Goal: Task Accomplishment & Management: Complete application form

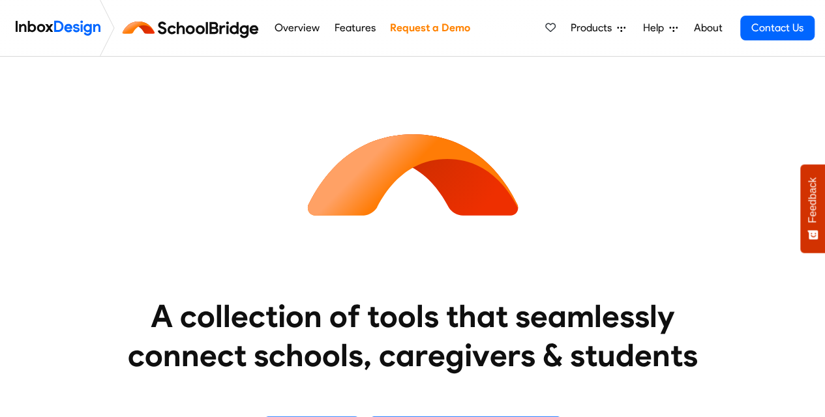
click at [298, 33] on link "Overview" at bounding box center [297, 28] width 52 height 26
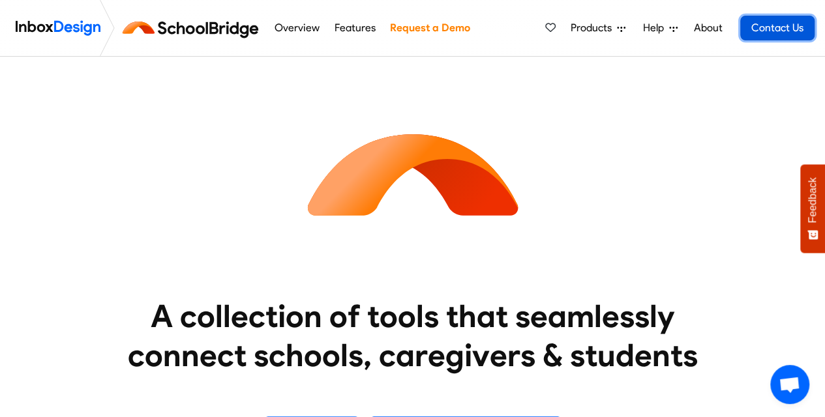
click at [779, 29] on link "Contact Us" at bounding box center [777, 28] width 74 height 25
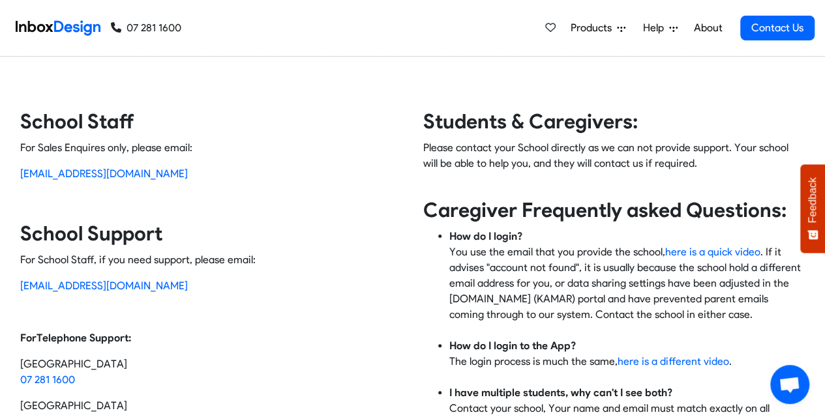
click at [708, 31] on link "About" at bounding box center [708, 28] width 36 height 26
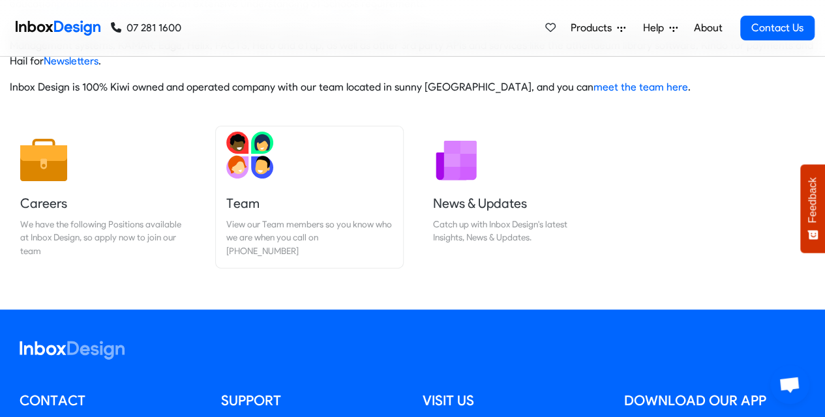
scroll to position [130, 0]
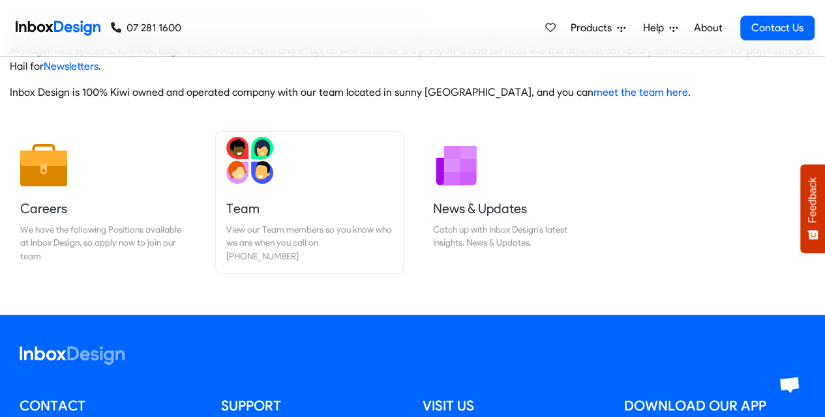
click at [250, 174] on img at bounding box center [249, 160] width 47 height 47
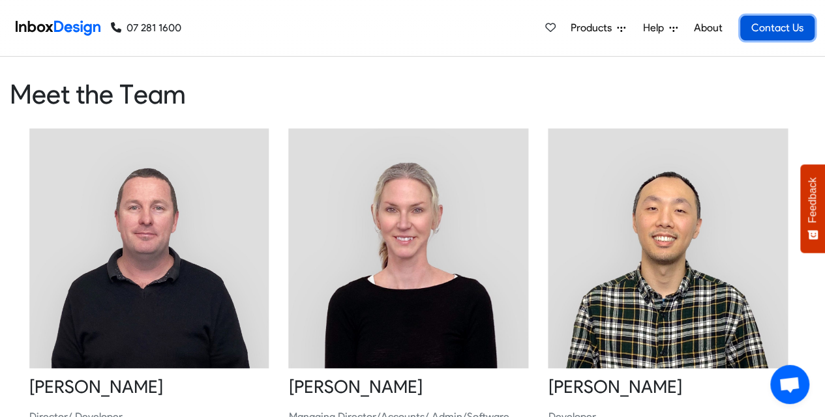
click at [780, 23] on link "Contact Us" at bounding box center [777, 28] width 74 height 25
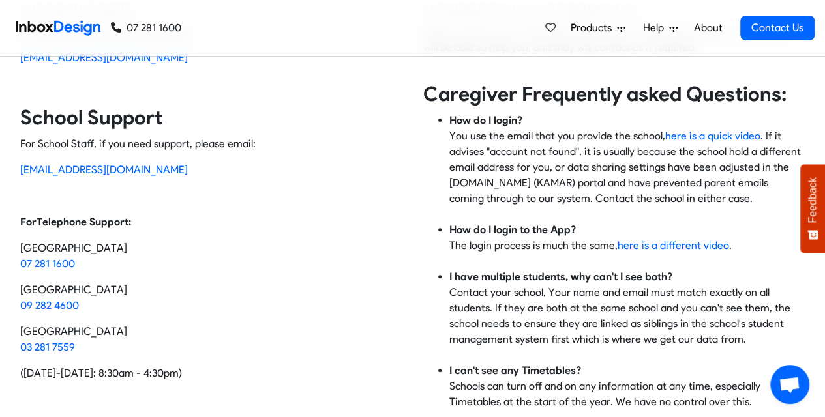
scroll to position [196, 0]
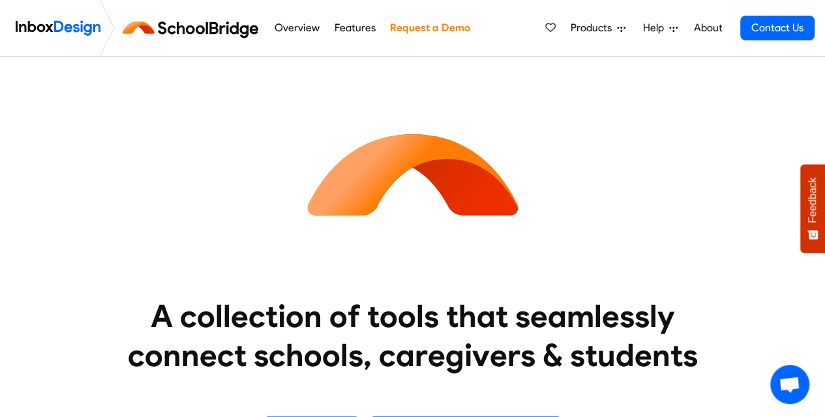
click at [422, 28] on link "Request a Demo" at bounding box center [429, 28] width 87 height 26
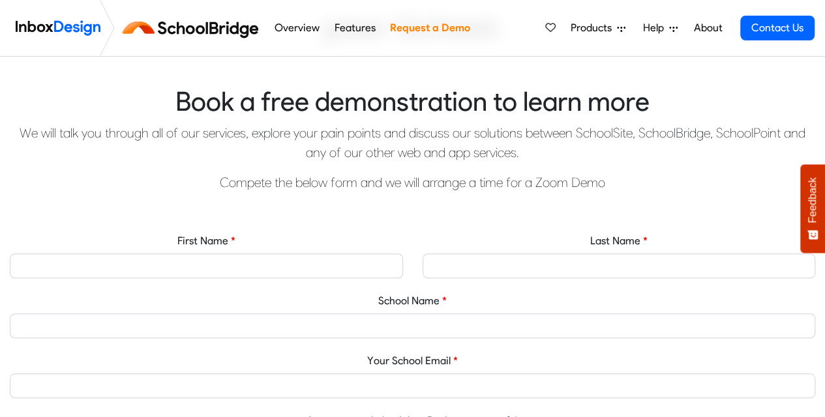
scroll to position [391, 0]
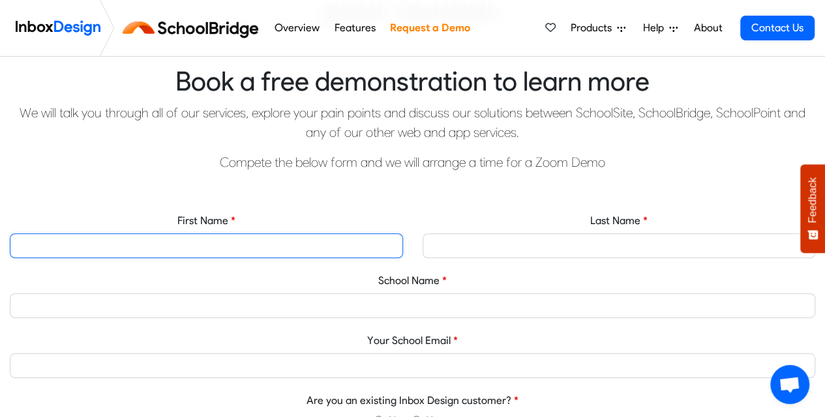
click at [237, 244] on input "First Name" at bounding box center [206, 245] width 393 height 25
type input "Ave"
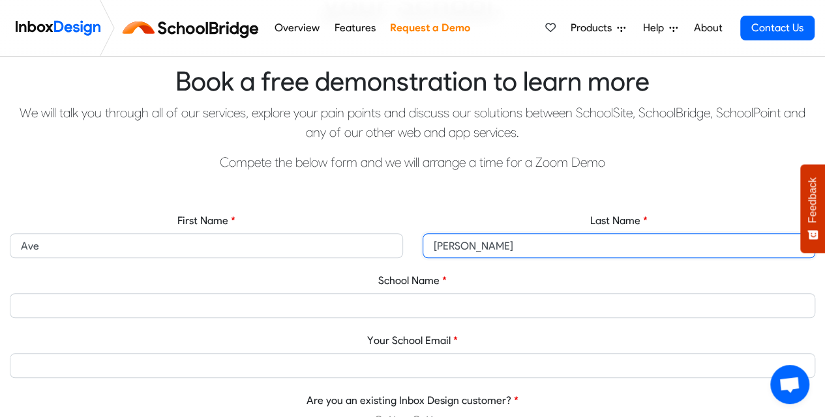
type input "[PERSON_NAME]"
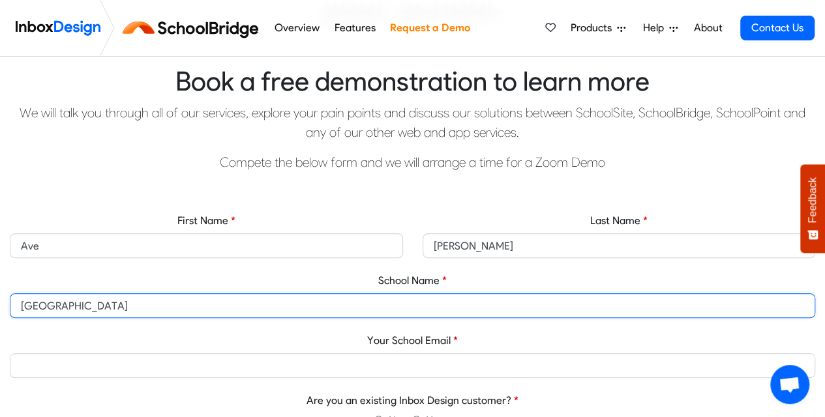
type input "[GEOGRAPHIC_DATA]"
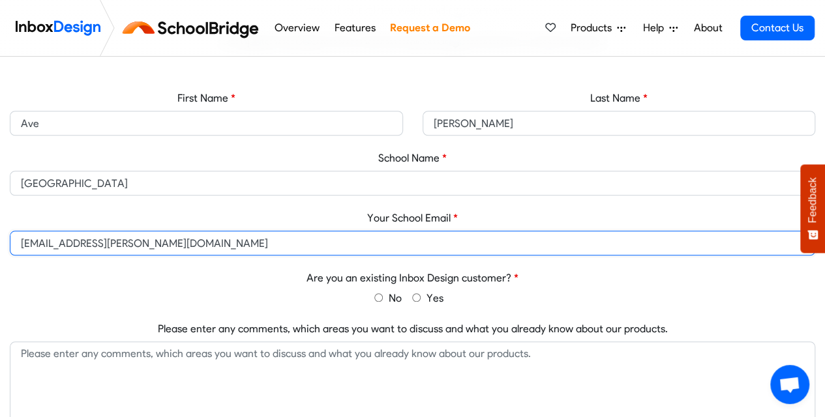
scroll to position [587, 0]
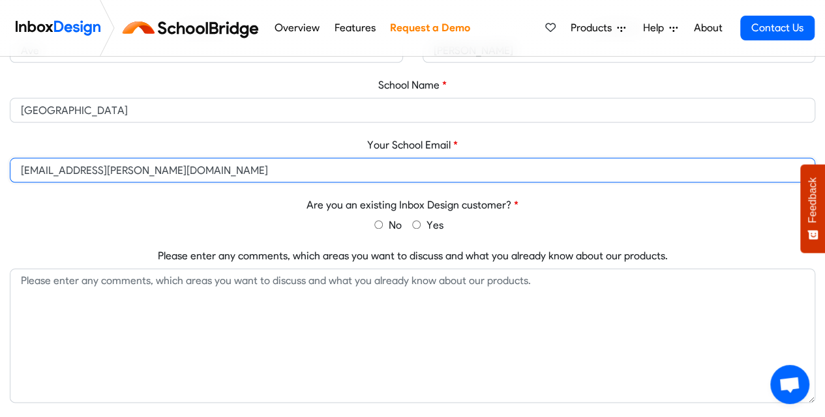
type input "[EMAIL_ADDRESS][PERSON_NAME][DOMAIN_NAME]"
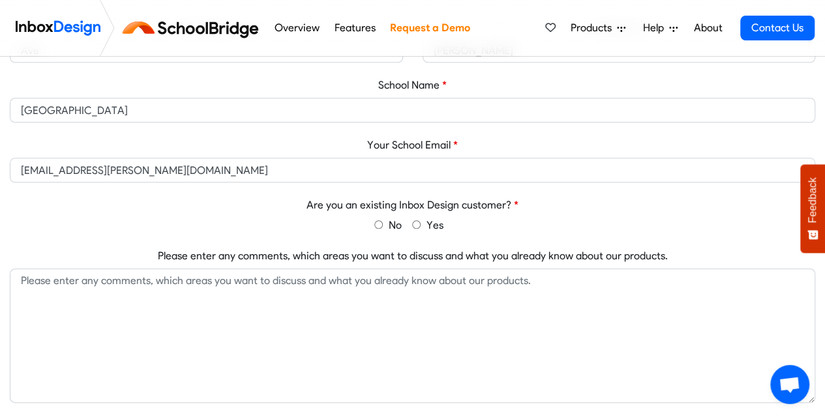
click at [378, 227] on input "No" at bounding box center [378, 224] width 8 height 8
radio input "true"
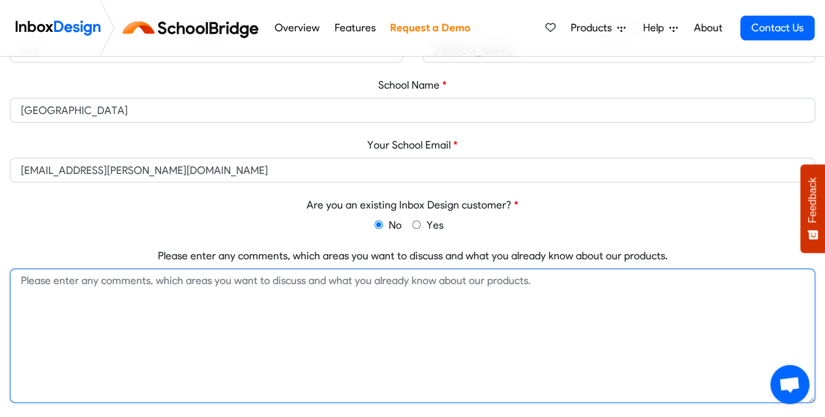
click at [270, 291] on textarea "Please enter any comments, which areas you want to discuss and what you already…" at bounding box center [412, 336] width 805 height 134
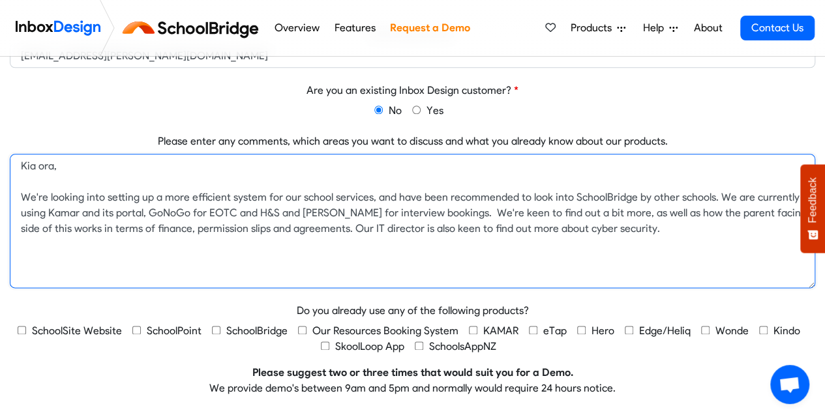
scroll to position [782, 0]
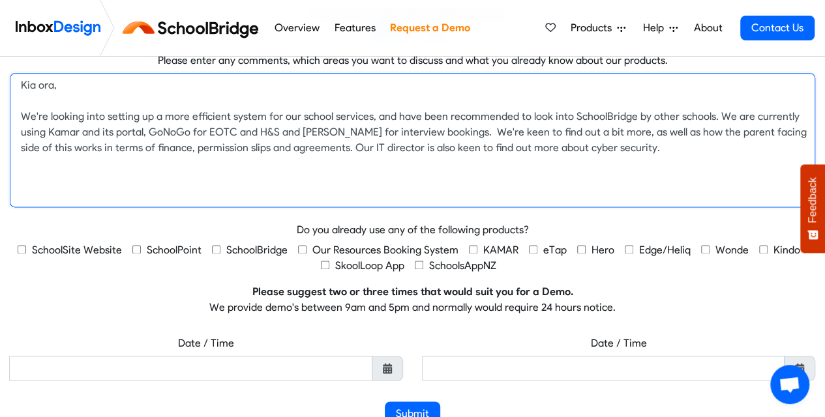
type textarea "Kia ora, We're looking into setting up a more efficient system for our school s…"
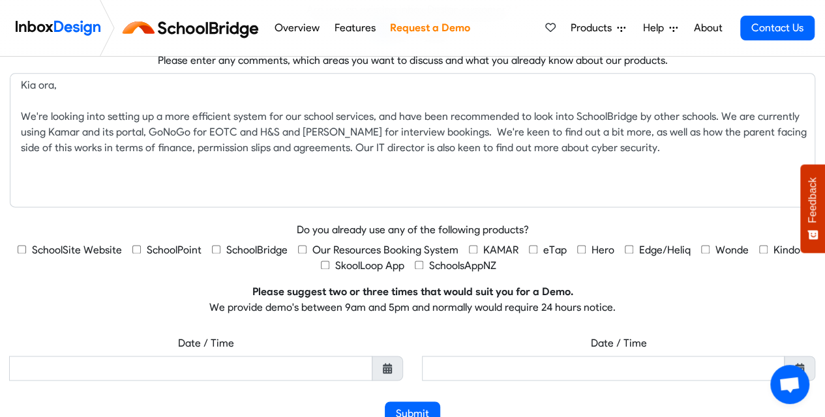
click at [471, 248] on input "KAMAR" at bounding box center [473, 249] width 8 height 8
checkbox input "true"
click at [416, 266] on input "SchoolsAppNZ" at bounding box center [419, 265] width 8 height 8
checkbox input "true"
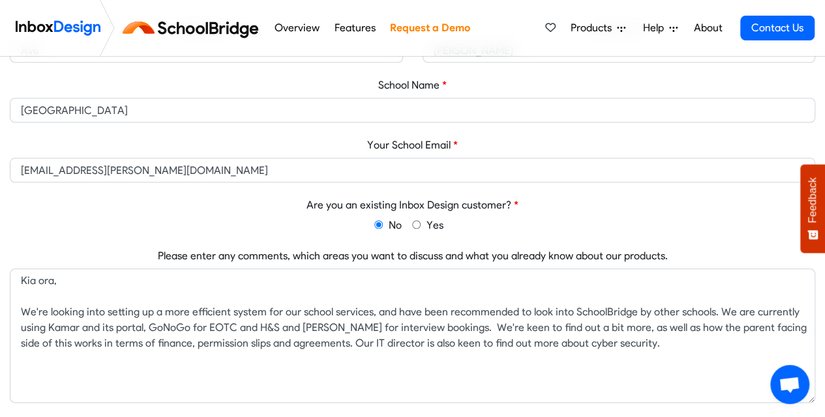
scroll to position [652, 0]
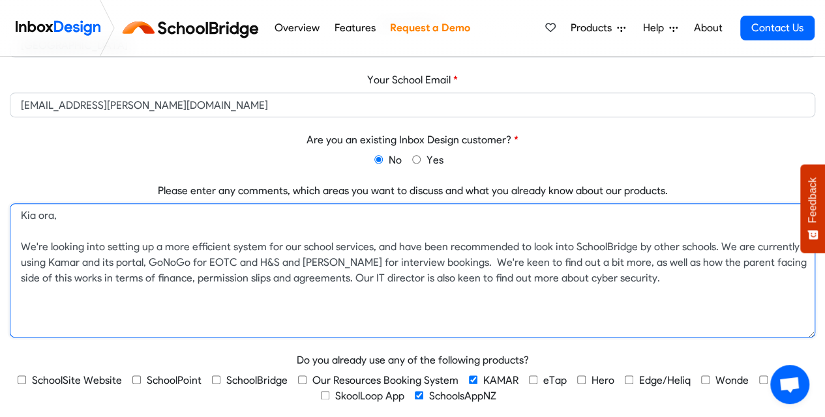
click at [607, 277] on textarea "Kia ora, We're looking into setting up a more efficient system for our school s…" at bounding box center [412, 270] width 805 height 134
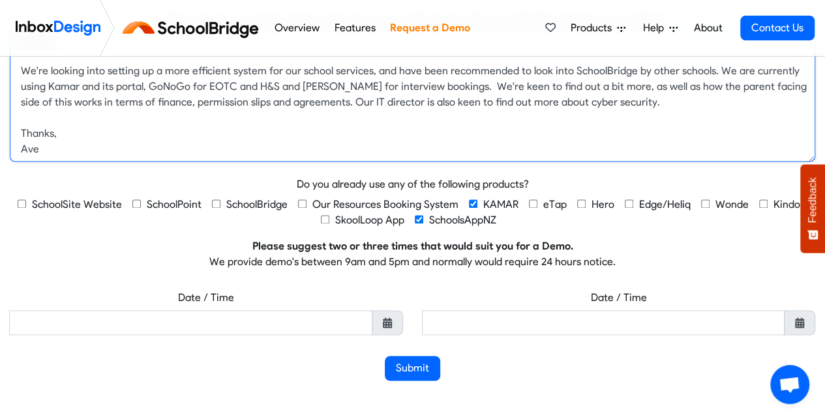
scroll to position [848, 0]
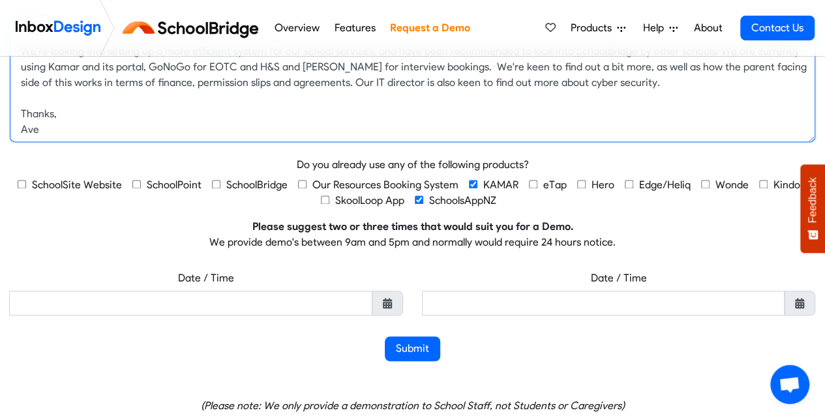
type textarea "Kia ora, We're looking into setting up a more efficient system for our school s…"
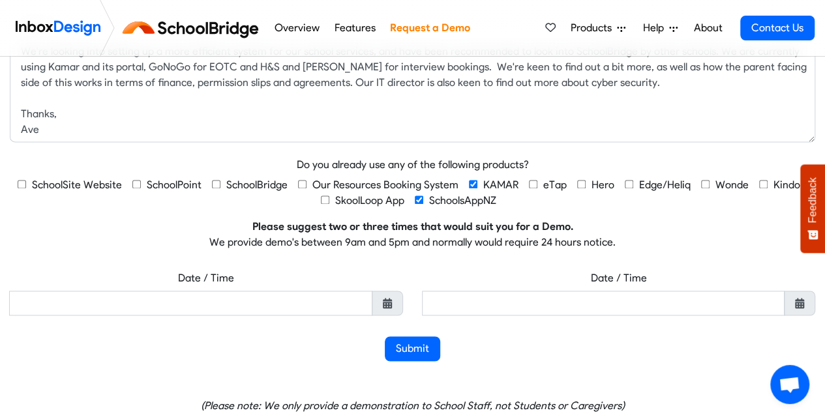
click at [756, 213] on div "First Name Ave Last Name [PERSON_NAME] School Name [GEOGRAPHIC_DATA] Your Schoo…" at bounding box center [412, 56] width 805 height 609
click at [759, 180] on input "Kindo" at bounding box center [763, 184] width 8 height 8
checkbox input "true"
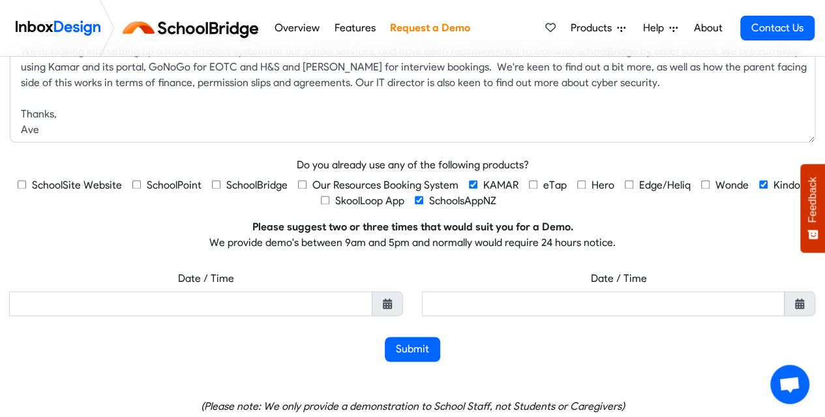
click at [376, 310] on span at bounding box center [387, 303] width 31 height 25
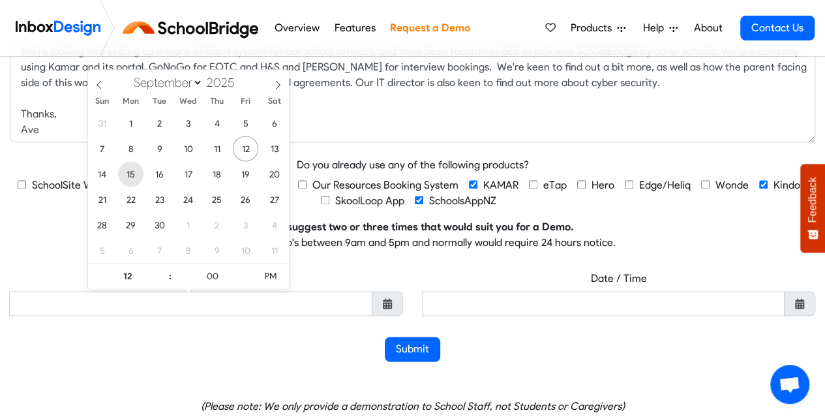
click at [129, 176] on span "15" at bounding box center [130, 173] width 25 height 25
type input "[DATE] 12:00 PM"
click at [205, 278] on input "00" at bounding box center [212, 276] width 80 height 26
click at [398, 274] on div "Date / Time [DATE] 12:00 PM" at bounding box center [206, 291] width 393 height 50
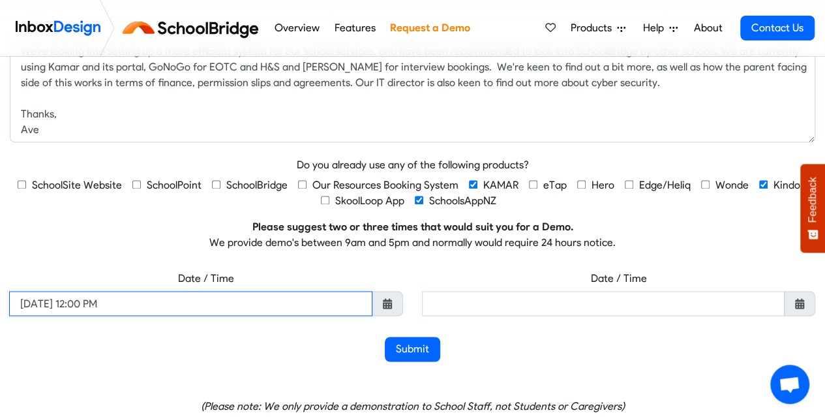
click at [103, 298] on input "[DATE] 12:00 PM" at bounding box center [190, 303] width 363 height 25
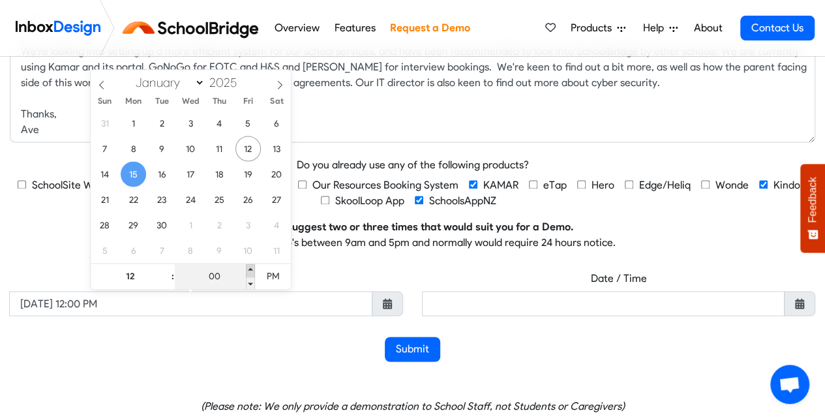
click at [246, 269] on span at bounding box center [250, 269] width 9 height 13
type input "01"
type input "[DATE] 12:01 PM"
click at [246, 268] on span at bounding box center [250, 269] width 9 height 13
type input "02"
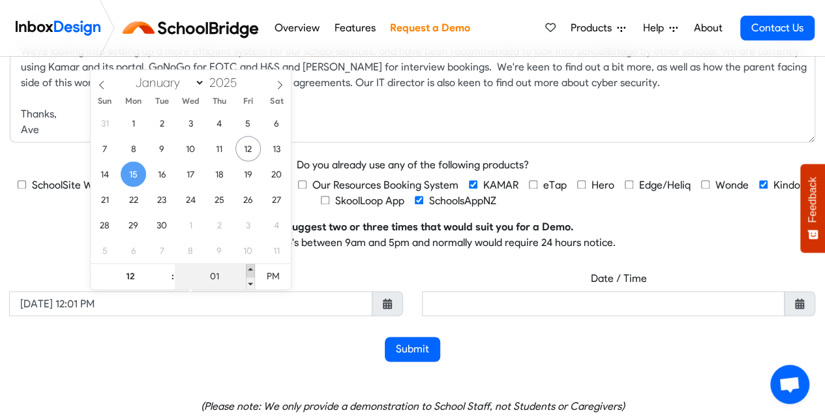
type input "[DATE] 12:02 PM"
click at [247, 268] on span at bounding box center [250, 269] width 9 height 13
type input "03"
type input "[DATE] 12:03 PM"
click at [246, 268] on span at bounding box center [250, 269] width 9 height 13
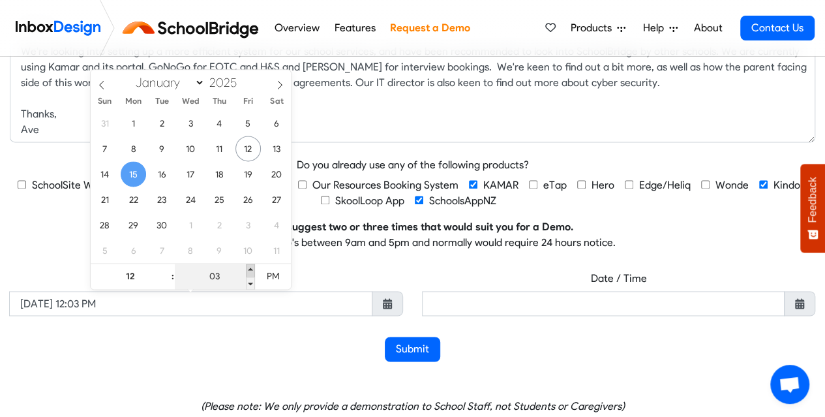
type input "04"
type input "[DATE] 12:04 PM"
click at [244, 268] on input "04" at bounding box center [215, 276] width 80 height 26
click at [250, 267] on span at bounding box center [250, 269] width 9 height 13
type input "05"
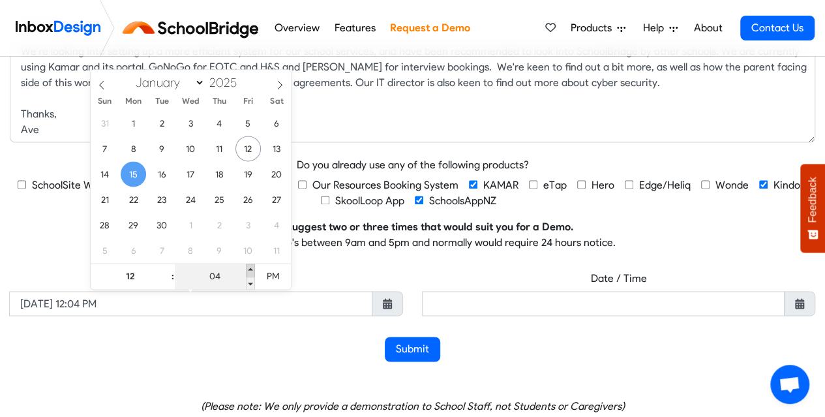
type input "[DATE] 12:05 PM"
click at [250, 267] on span at bounding box center [250, 269] width 9 height 13
type input "06"
type input "[DATE] 12:06 PM"
click at [250, 267] on span at bounding box center [250, 269] width 9 height 13
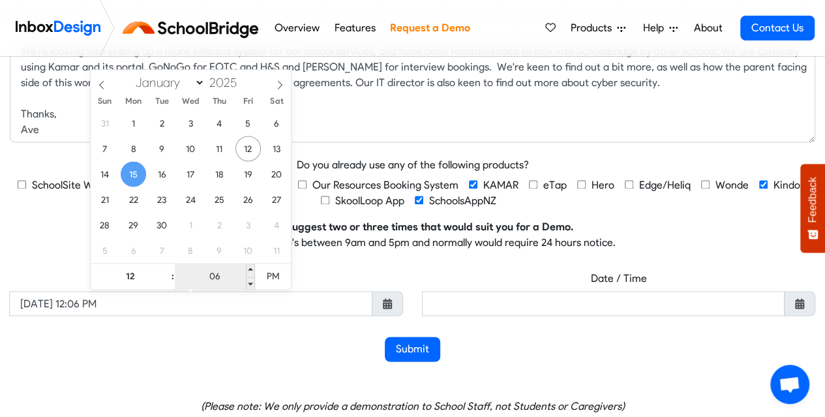
type input "07"
type input "[DATE] 12:07 PM"
type input "30"
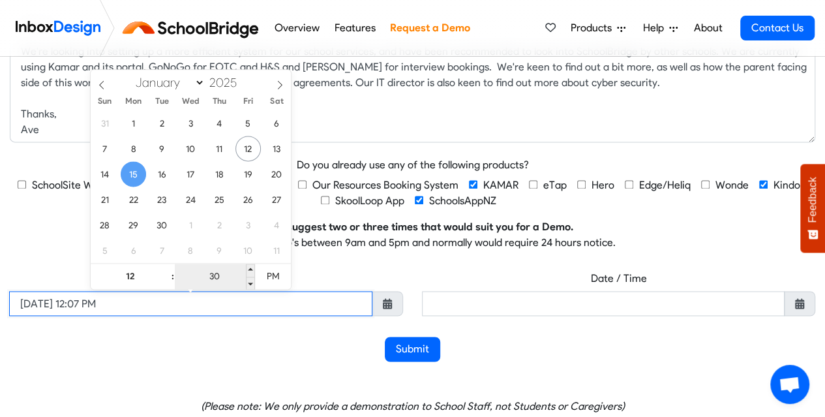
type input "[DATE] 12:30 PM"
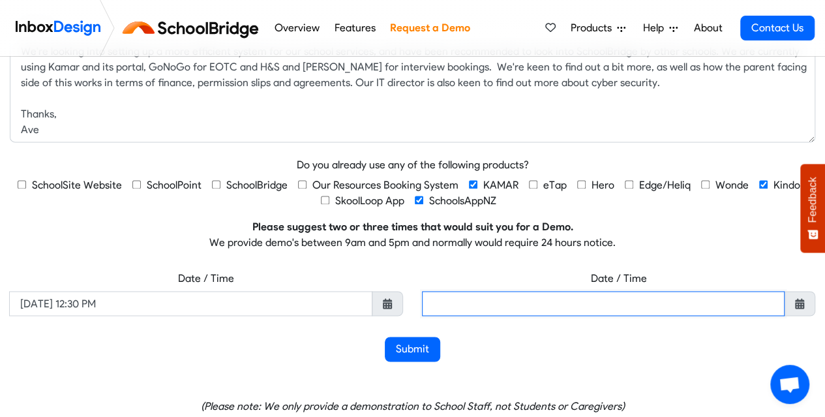
click at [499, 304] on input "text" at bounding box center [603, 303] width 363 height 25
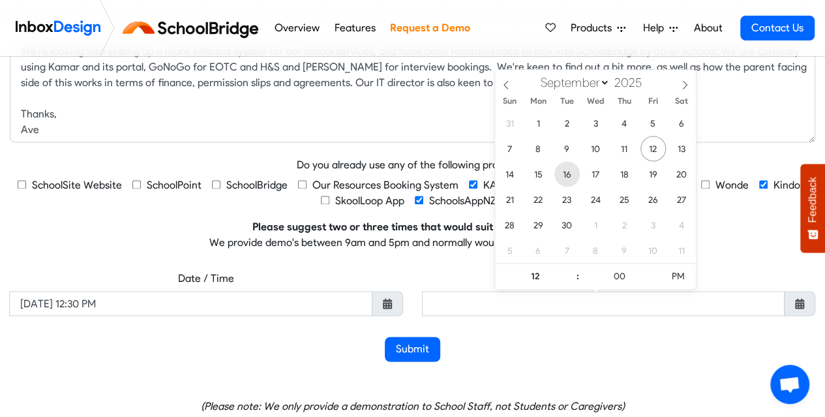
click at [569, 173] on span "16" at bounding box center [566, 173] width 25 height 25
type input "[DATE] 12:00 PM"
type input "09"
click at [675, 276] on span "PM" at bounding box center [678, 276] width 36 height 26
type input "[DATE] 09:00 AM"
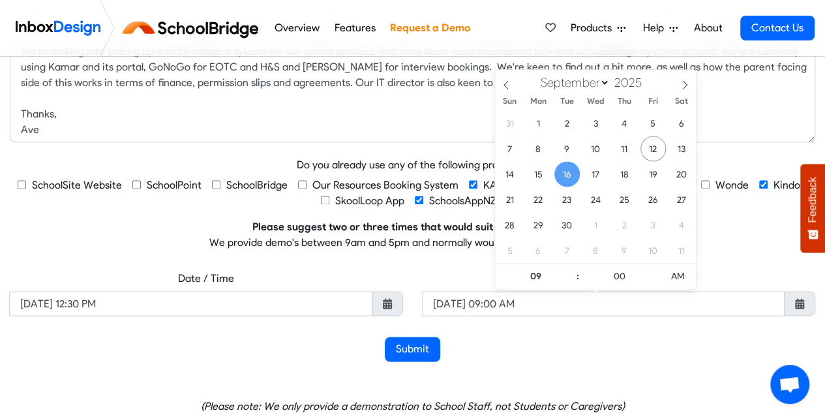
click at [643, 355] on div "Submit" at bounding box center [412, 348] width 805 height 25
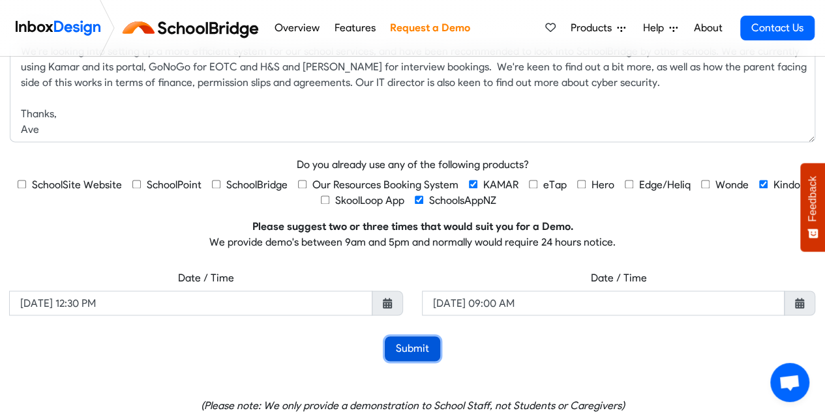
click at [411, 349] on button "Submit" at bounding box center [412, 348] width 55 height 25
